Goal: Task Accomplishment & Management: Manage account settings

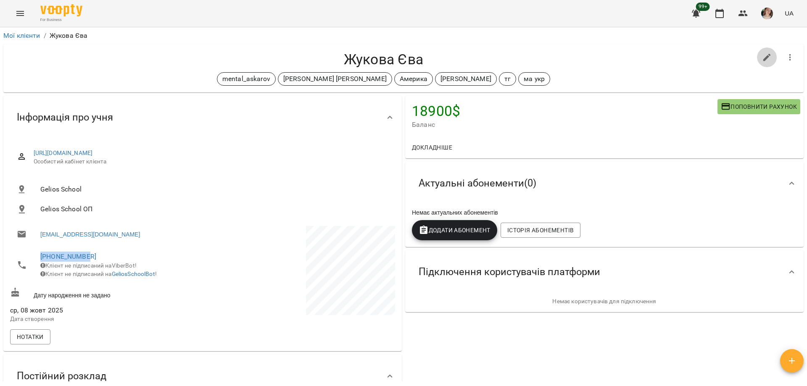
click at [765, 51] on button "button" at bounding box center [767, 57] width 20 height 20
select select "**"
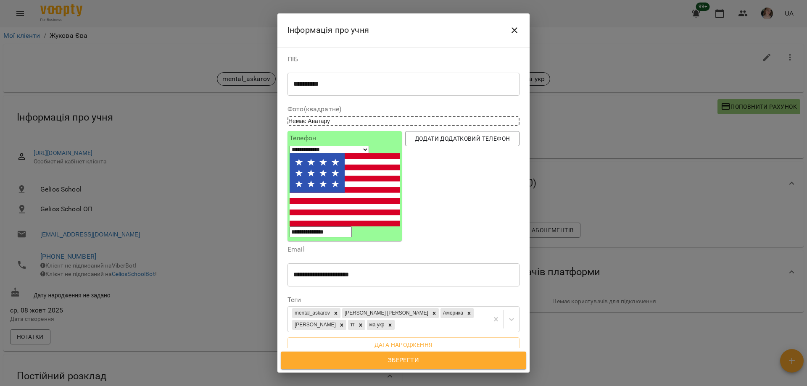
click at [344, 374] on div "* ​" at bounding box center [403, 386] width 232 height 24
paste textarea "**********"
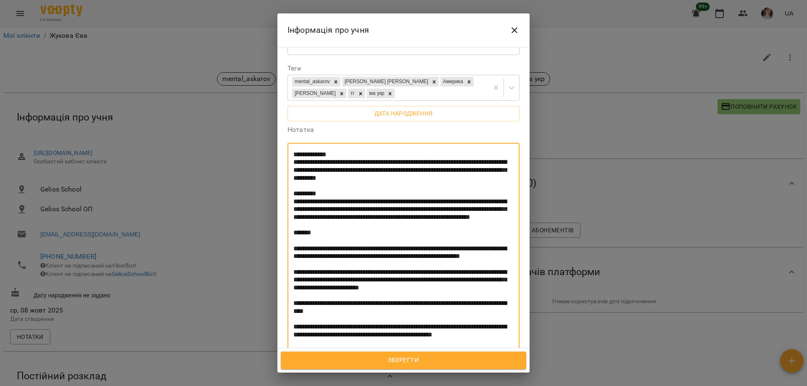
scroll to position [200, 0]
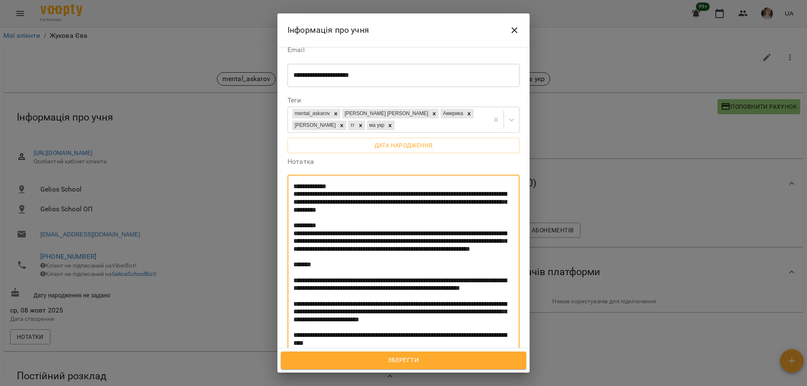
click at [295, 183] on textarea at bounding box center [400, 363] width 214 height 361
drag, startPoint x: 324, startPoint y: 125, endPoint x: 275, endPoint y: 126, distance: 48.8
click at [275, 126] on div "**********" at bounding box center [403, 193] width 807 height 386
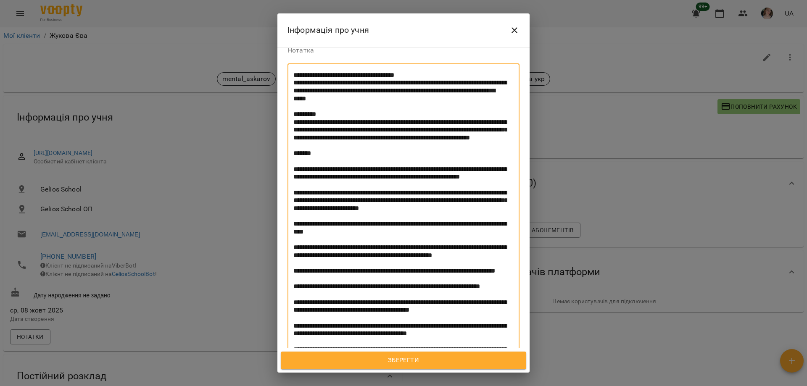
scroll to position [326, 0]
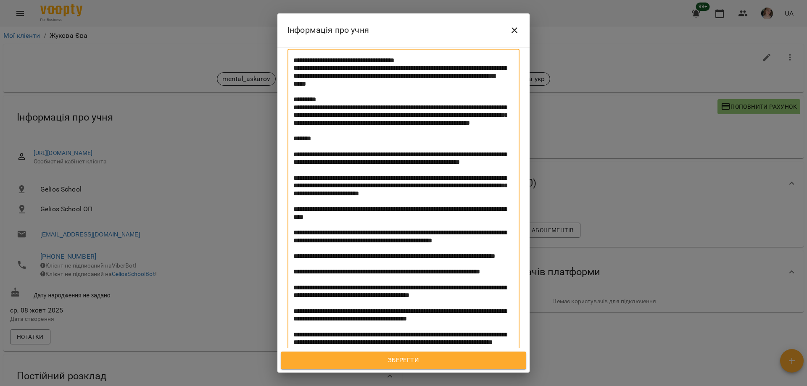
drag, startPoint x: 354, startPoint y: 134, endPoint x: 456, endPoint y: 122, distance: 102.8
click at [456, 122] on textarea at bounding box center [400, 237] width 214 height 361
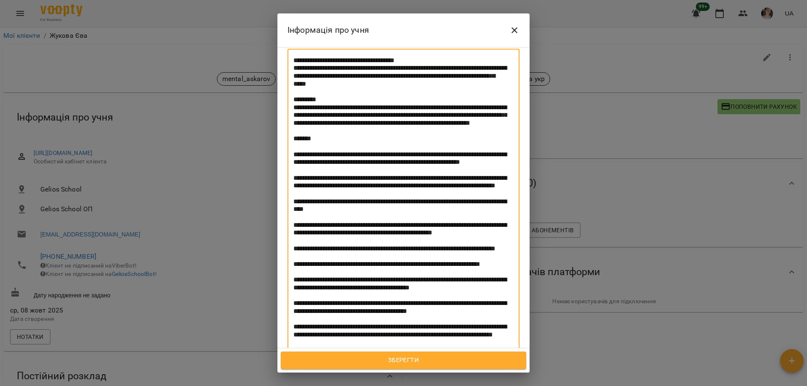
drag, startPoint x: 474, startPoint y: 140, endPoint x: 462, endPoint y: 131, distance: 15.0
click at [462, 131] on textarea at bounding box center [400, 233] width 214 height 353
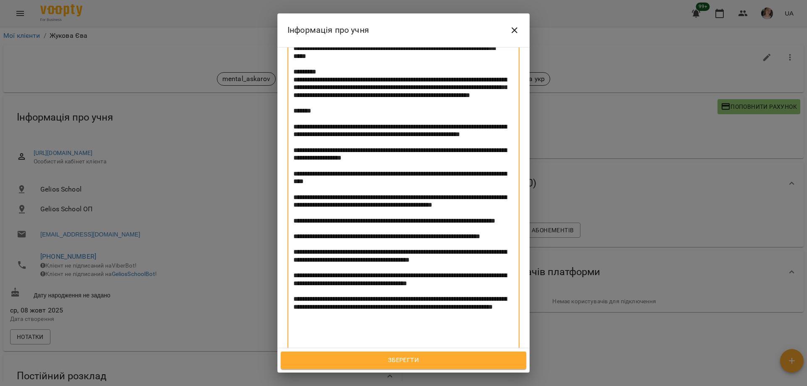
scroll to position [368, 0]
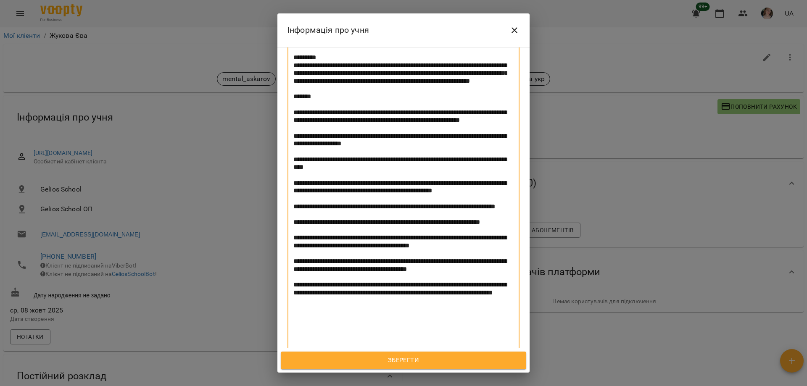
drag, startPoint x: 353, startPoint y: 184, endPoint x: 286, endPoint y: 178, distance: 67.5
click at [286, 178] on div "Нотатка * ​" at bounding box center [403, 180] width 235 height 387
click at [313, 189] on textarea at bounding box center [400, 187] width 214 height 345
drag, startPoint x: 355, startPoint y: 187, endPoint x: 287, endPoint y: 181, distance: 68.7
click at [287, 181] on div "Нотатка * ​" at bounding box center [403, 180] width 235 height 387
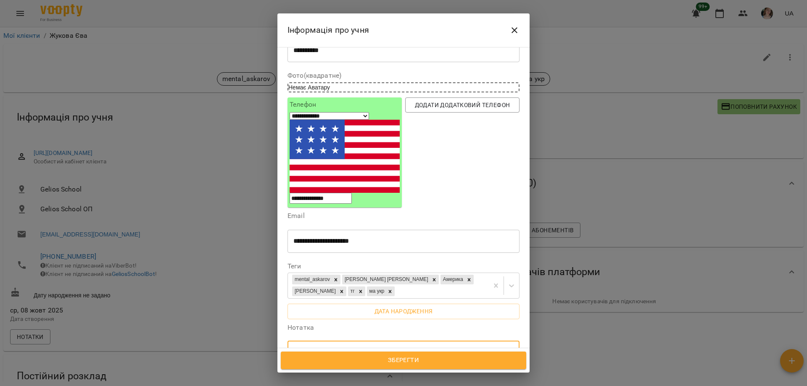
scroll to position [0, 0]
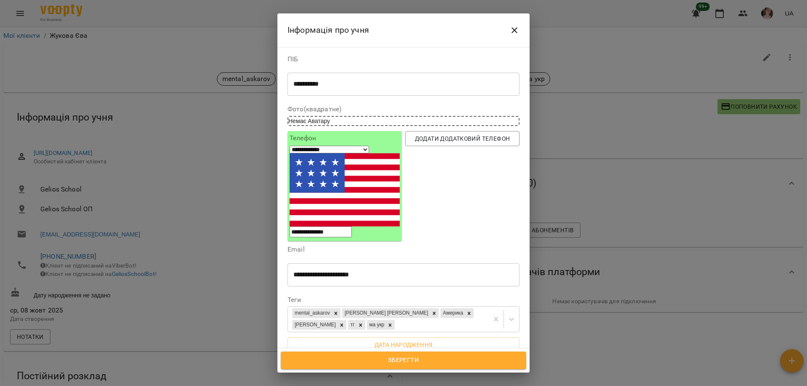
type textarea "**********"
click at [377, 359] on span "Зберегти" at bounding box center [403, 360] width 227 height 11
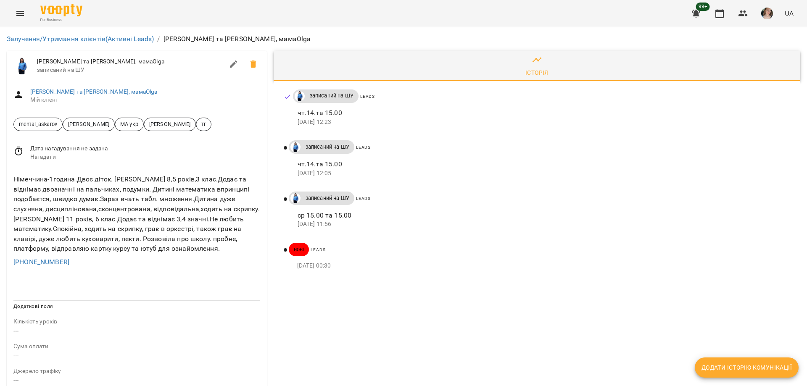
click at [308, 360] on div "Історія записаний на ШУ Leads чт.14.та 15.00 15 жовт 2025 12:23 записаний на ШУ…" at bounding box center [536, 375] width 533 height 657
click at [66, 90] on link "Авіталь та Вероніка, мамаOlga" at bounding box center [93, 91] width 127 height 7
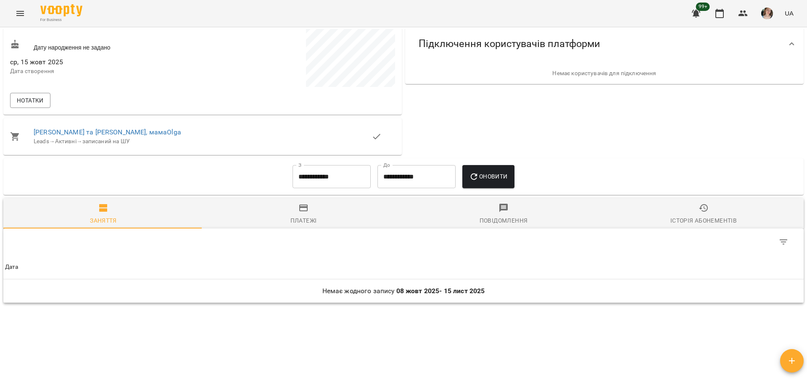
scroll to position [252, 0]
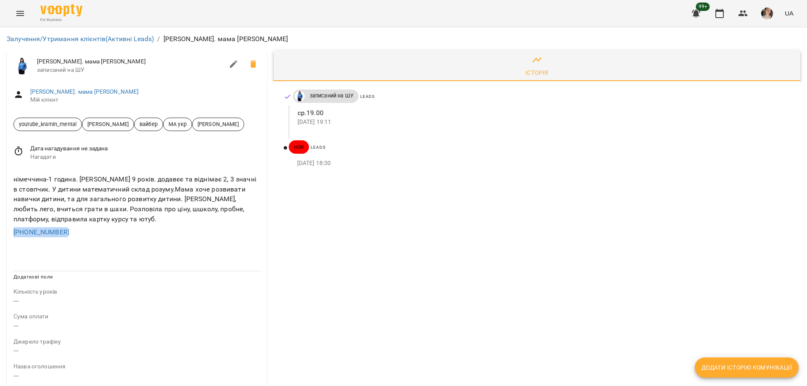
drag, startPoint x: 69, startPoint y: 245, endPoint x: 0, endPoint y: 244, distance: 68.9
click at [0, 244] on div "Залучення/Утримання клієнтів (Активні Leads) / [PERSON_NAME]. мама [PERSON_NAME…" at bounding box center [403, 352] width 807 height 651
copy link "[PHONE_NUMBER]"
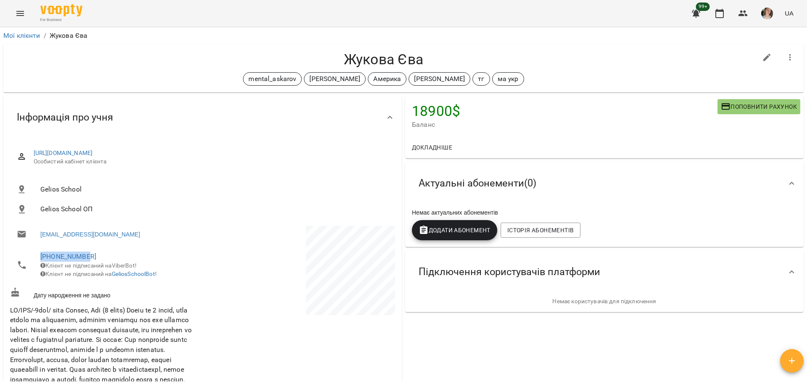
drag, startPoint x: 91, startPoint y: 253, endPoint x: 29, endPoint y: 253, distance: 61.3
click at [29, 253] on li "+15028124459 Клієнт не підписаний на ViberBot! Клієнт не підписаний на GeliosSc…" at bounding box center [105, 265] width 191 height 38
copy link "+15028124459"
drag, startPoint x: 39, startPoint y: 235, endPoint x: 180, endPoint y: 236, distance: 141.6
click at [180, 236] on li "zhukov.kyryl@gmail.com" at bounding box center [105, 234] width 191 height 17
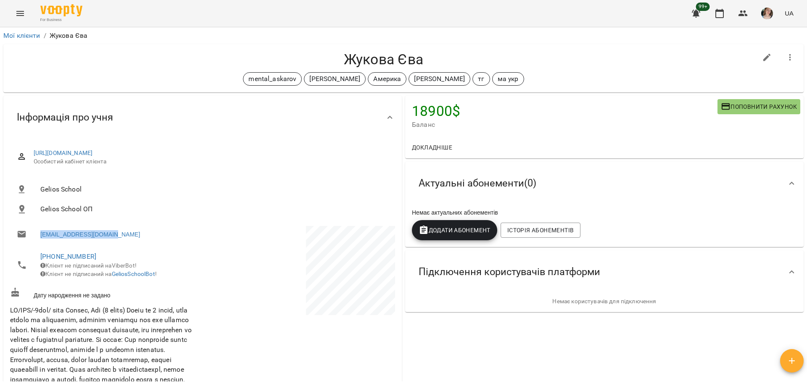
copy link "zhukov.kyryl@gmail.com"
